Goal: Task Accomplishment & Management: Manage account settings

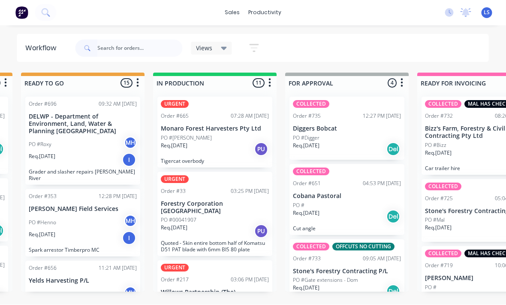
scroll to position [15, 394]
click at [242, 142] on div "Req. [DATE] PU" at bounding box center [215, 149] width 108 height 15
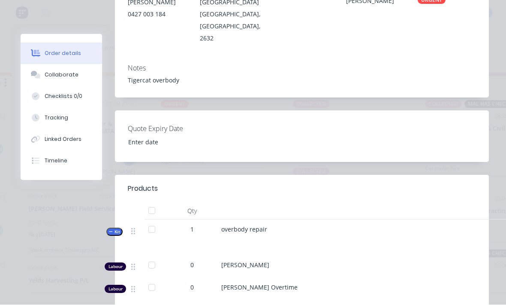
scroll to position [180, 0]
click at [49, 115] on div "Tracking" at bounding box center [57, 118] width 24 height 8
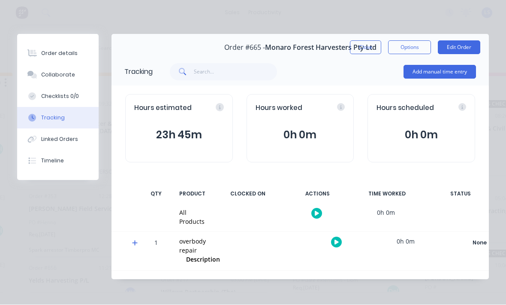
click at [461, 66] on button "Add manual time entry" at bounding box center [440, 72] width 73 height 14
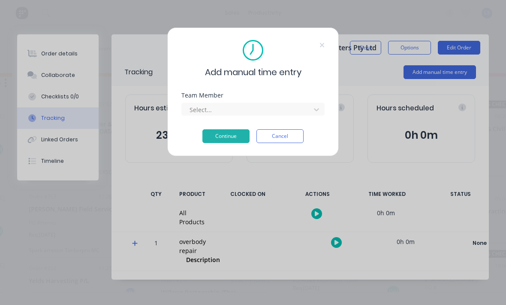
click at [311, 117] on div "Team Member Select..." at bounding box center [252, 110] width 143 height 37
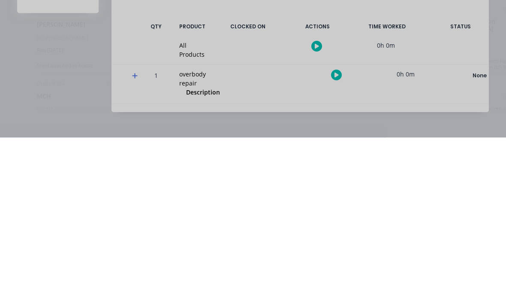
scroll to position [15, 121]
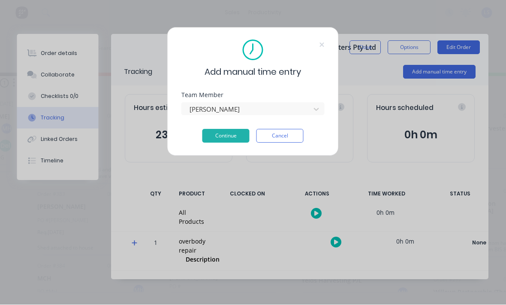
click at [236, 130] on button "Continue" at bounding box center [225, 136] width 47 height 14
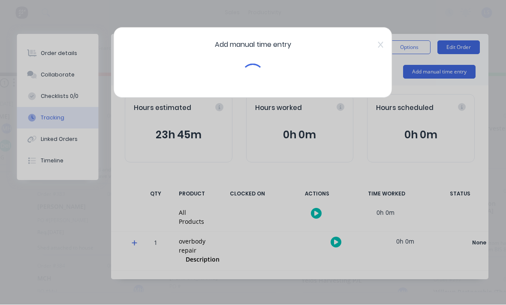
scroll to position [15, 121]
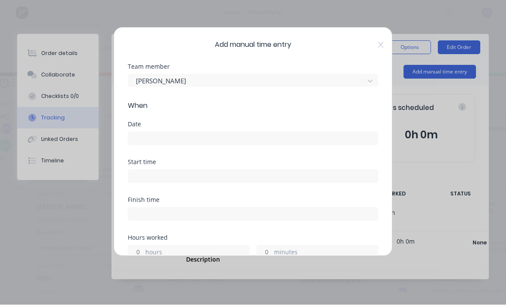
click at [357, 136] on input at bounding box center [253, 138] width 250 height 13
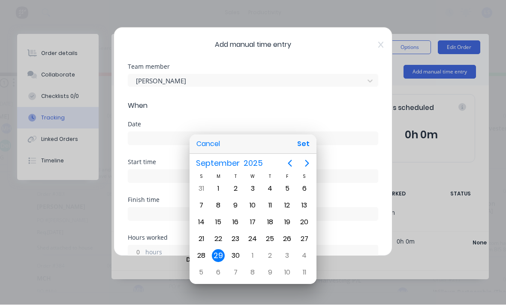
click at [307, 143] on button "Set" at bounding box center [303, 143] width 19 height 15
type input "[DATE]"
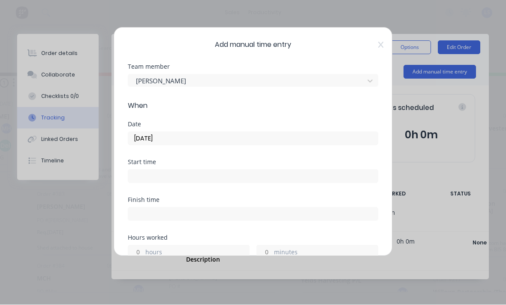
click at [306, 178] on input at bounding box center [253, 176] width 250 height 13
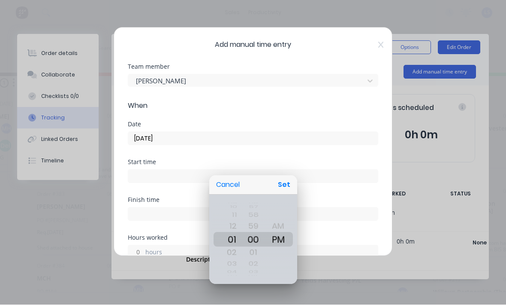
click at [287, 187] on button "Set" at bounding box center [284, 184] width 19 height 15
type input "01:00 PM"
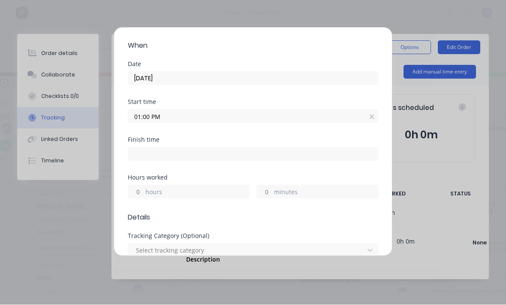
scroll to position [68, 0]
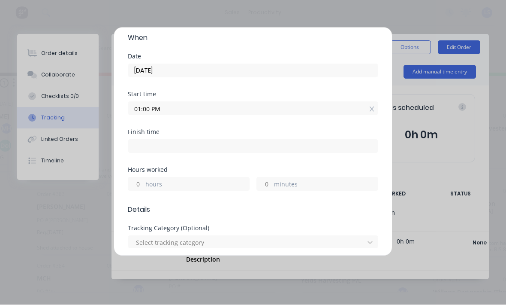
click at [224, 189] on label "hours" at bounding box center [197, 185] width 104 height 11
click at [143, 189] on input "hours" at bounding box center [135, 184] width 15 height 13
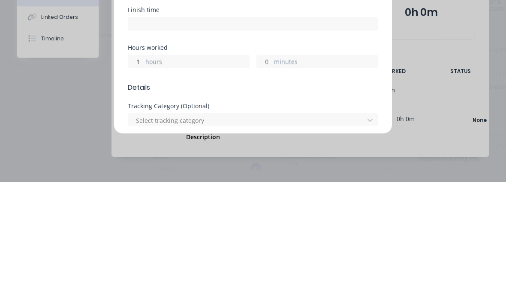
scroll to position [15, 4]
type input "1"
click at [317, 180] on label "minutes" at bounding box center [326, 185] width 104 height 11
click at [272, 178] on input "minutes" at bounding box center [264, 184] width 15 height 13
type input "02:00 PM"
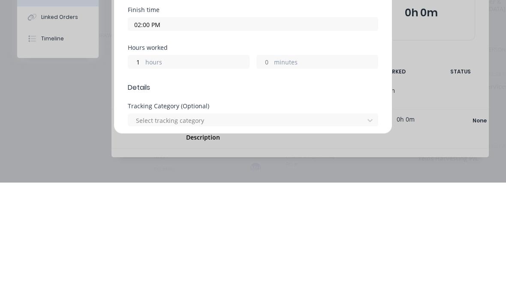
type input "0"
type input "5"
click at [142, 178] on input "0" at bounding box center [135, 184] width 15 height 13
type input "01:00 PM"
type input "23"
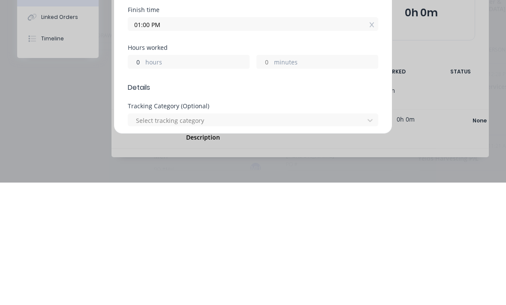
type input "59"
type input "2"
type input "1"
click at [332, 180] on label "minutes" at bounding box center [326, 185] width 104 height 11
click at [272, 178] on input "59" at bounding box center [264, 184] width 15 height 13
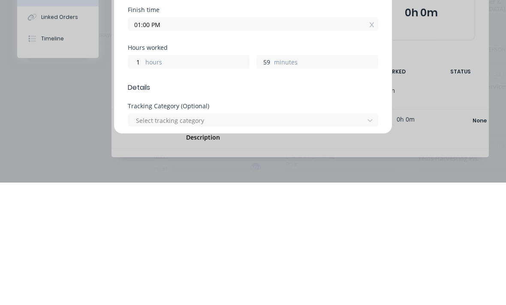
type input "02:59 PM"
type input "5"
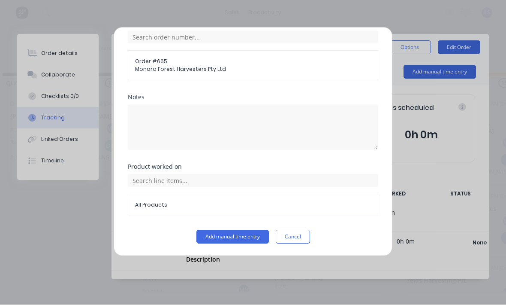
scroll to position [351, 0]
type input "30"
click at [221, 227] on div "Product worked on All Products" at bounding box center [253, 197] width 251 height 66
type input "02:30 PM"
type input "29"
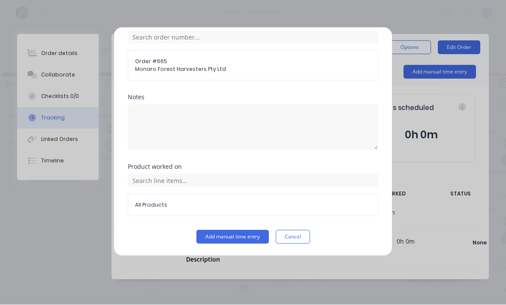
click at [221, 240] on button "Add manual time entry" at bounding box center [232, 237] width 73 height 14
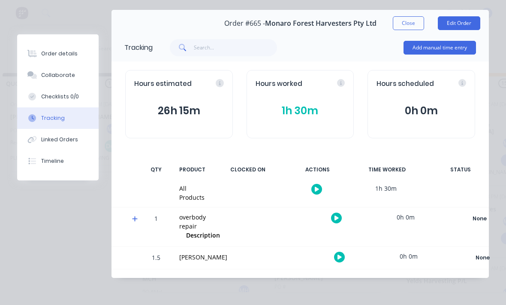
scroll to position [30, 0]
click at [43, 56] on div "Order details" at bounding box center [59, 54] width 36 height 8
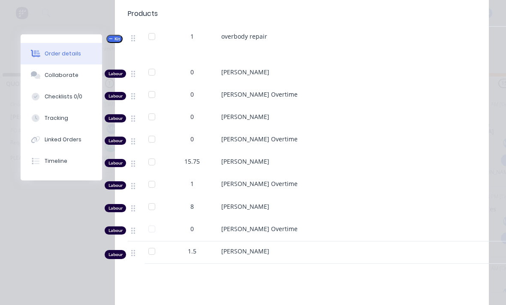
scroll to position [372, 0]
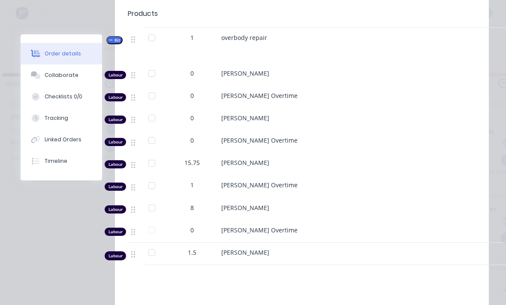
click at [201, 89] on div "0" at bounding box center [191, 97] width 51 height 22
click at [188, 69] on div "0" at bounding box center [192, 73] width 45 height 9
click at [194, 69] on div "0" at bounding box center [192, 73] width 45 height 9
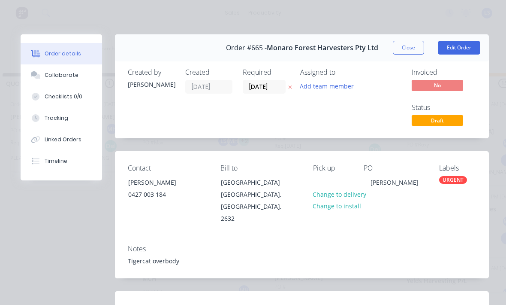
scroll to position [0, 0]
click at [456, 48] on button "Edit Order" at bounding box center [459, 48] width 42 height 14
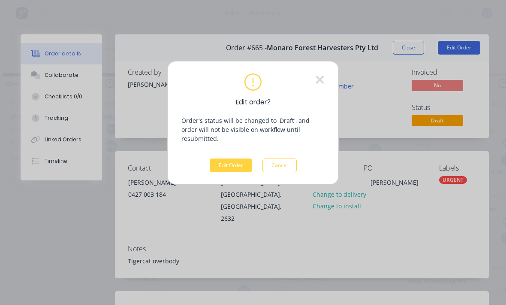
click at [234, 158] on button "Edit Order" at bounding box center [231, 165] width 42 height 14
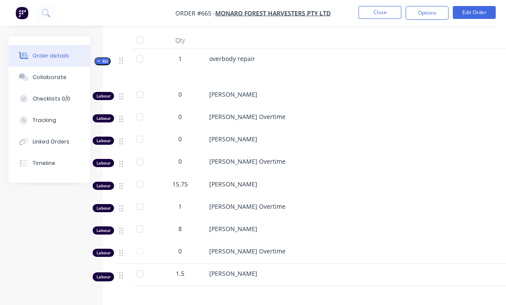
scroll to position [301, 0]
click at [181, 94] on span "0" at bounding box center [179, 94] width 3 height 9
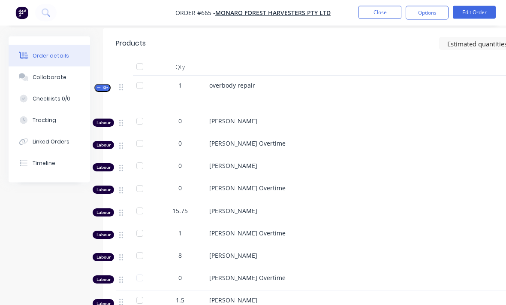
scroll to position [274, 0]
click at [178, 120] on div "0" at bounding box center [180, 121] width 45 height 9
click at [178, 116] on div "0" at bounding box center [179, 123] width 51 height 22
click at [184, 123] on div "0" at bounding box center [180, 121] width 45 height 9
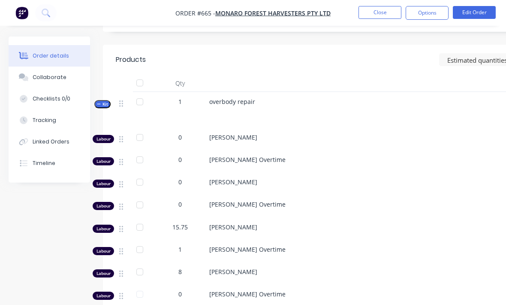
scroll to position [259, 0]
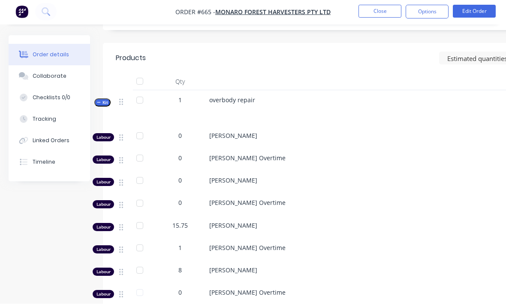
click at [179, 145] on div "0" at bounding box center [179, 138] width 51 height 22
click at [185, 139] on div "0" at bounding box center [180, 136] width 45 height 9
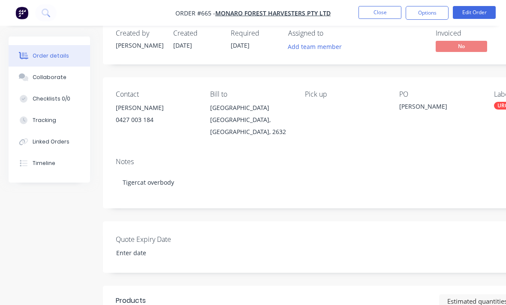
scroll to position [0, 0]
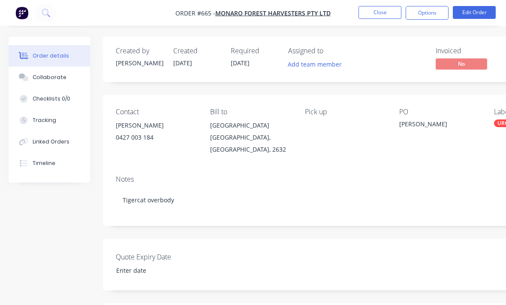
click at [477, 16] on button "Edit Order" at bounding box center [474, 12] width 43 height 13
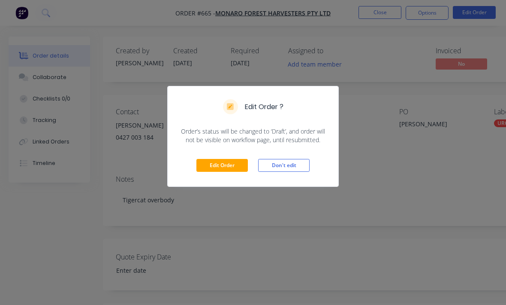
click at [225, 171] on button "Edit Order" at bounding box center [221, 165] width 51 height 13
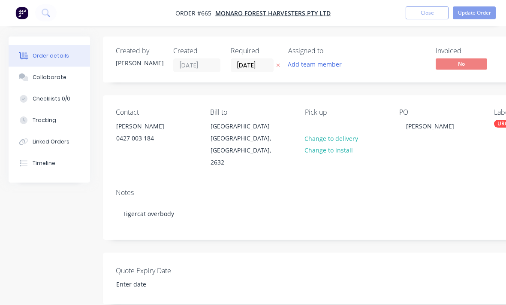
type input "25"
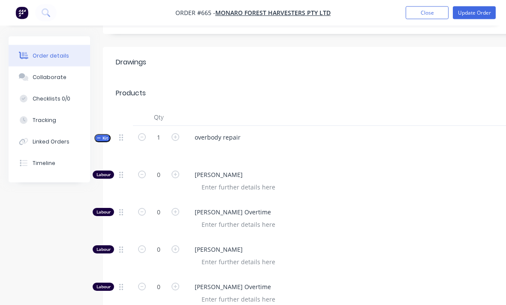
scroll to position [270, 0]
click at [160, 168] on input "0" at bounding box center [159, 174] width 22 height 13
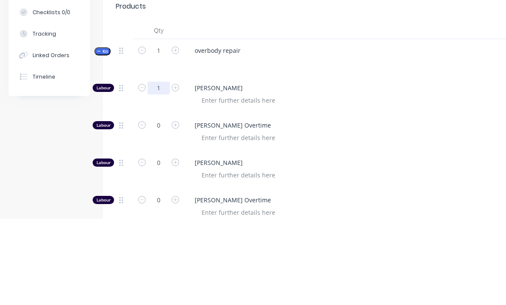
type input "1"
click at [163, 205] on input "0" at bounding box center [159, 211] width 22 height 13
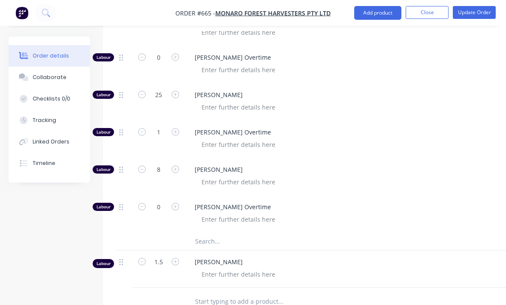
scroll to position [499, 90]
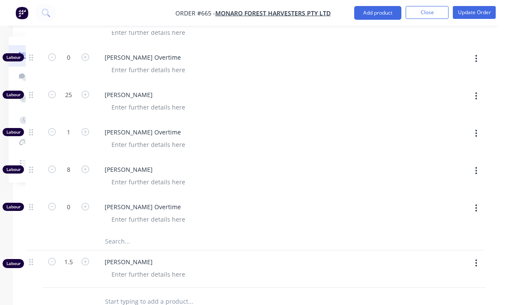
click at [477, 255] on button "button" at bounding box center [476, 262] width 20 height 15
type input "0.5"
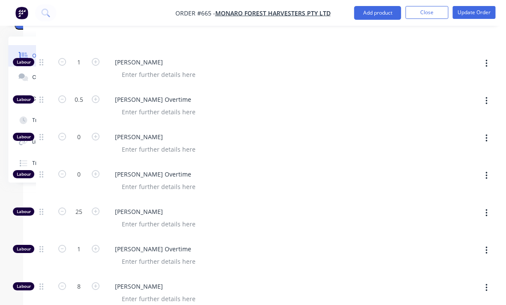
scroll to position [382, 80]
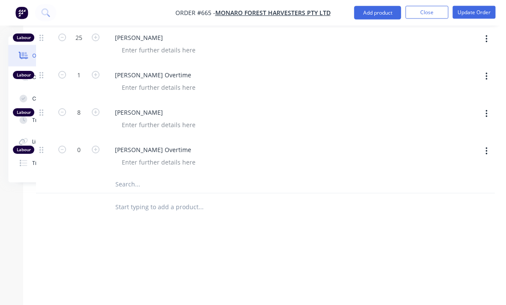
click at [124, 176] on input "text" at bounding box center [201, 184] width 172 height 17
